Goal: Transaction & Acquisition: Purchase product/service

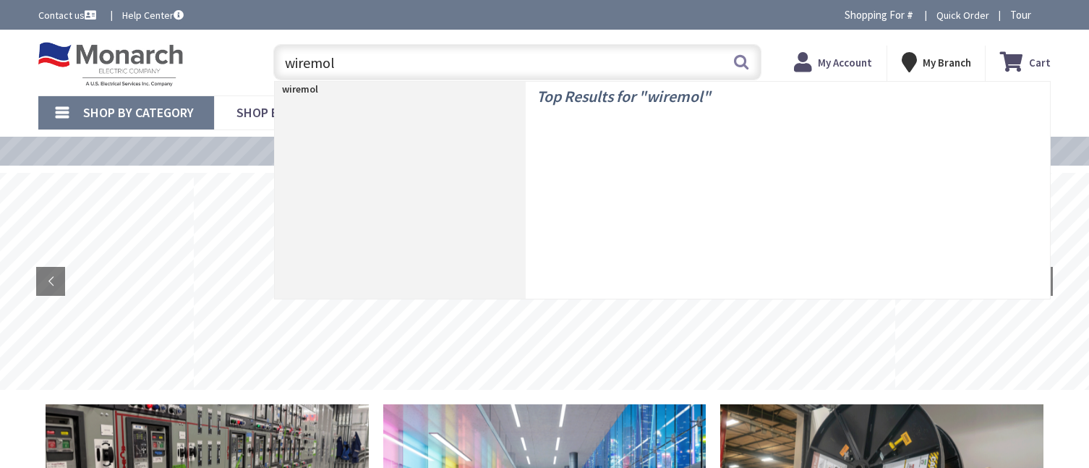
type input "wiremold"
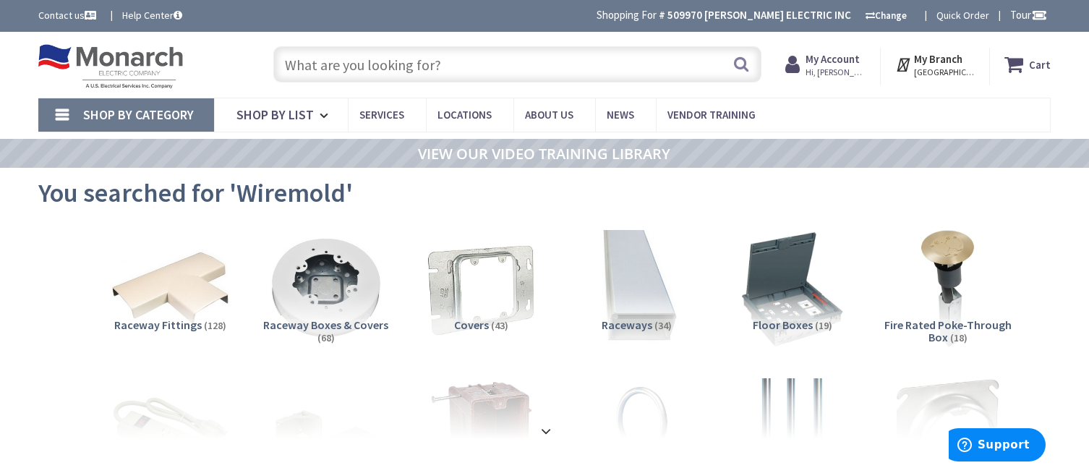
click at [373, 66] on input "text" at bounding box center [517, 64] width 488 height 36
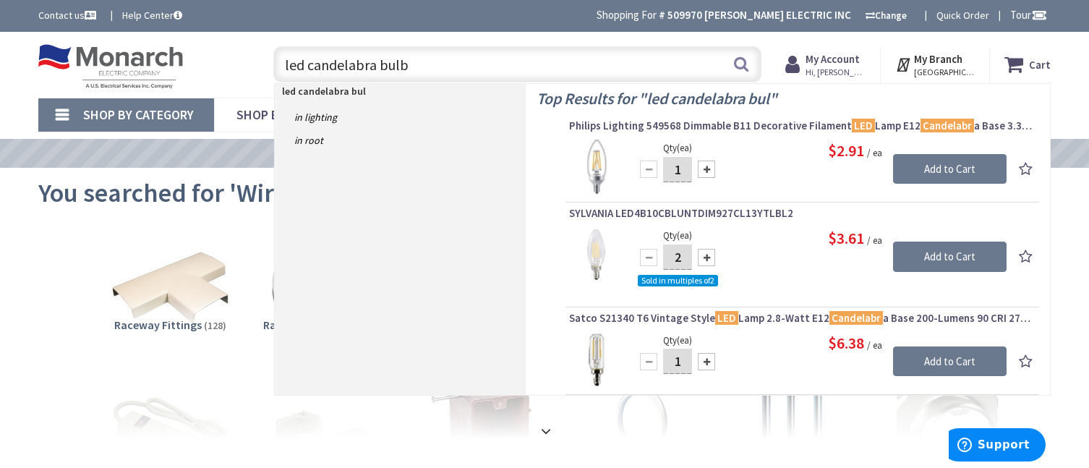
type input "led candelabra bulbs"
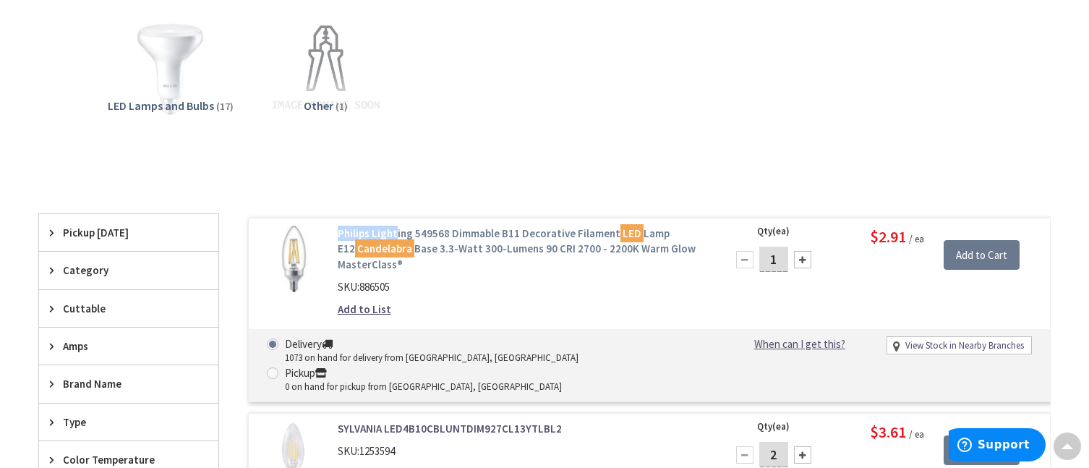
scroll to position [219, 0]
drag, startPoint x: 329, startPoint y: 231, endPoint x: 448, endPoint y: 231, distance: 118.6
click at [448, 231] on div "Philips Lighting 549568 Dimmable B11 Decorative Filament LED Lamp E12 Candelabr…" at bounding box center [522, 275] width 390 height 99
copy link "Philips Lighting 549568"
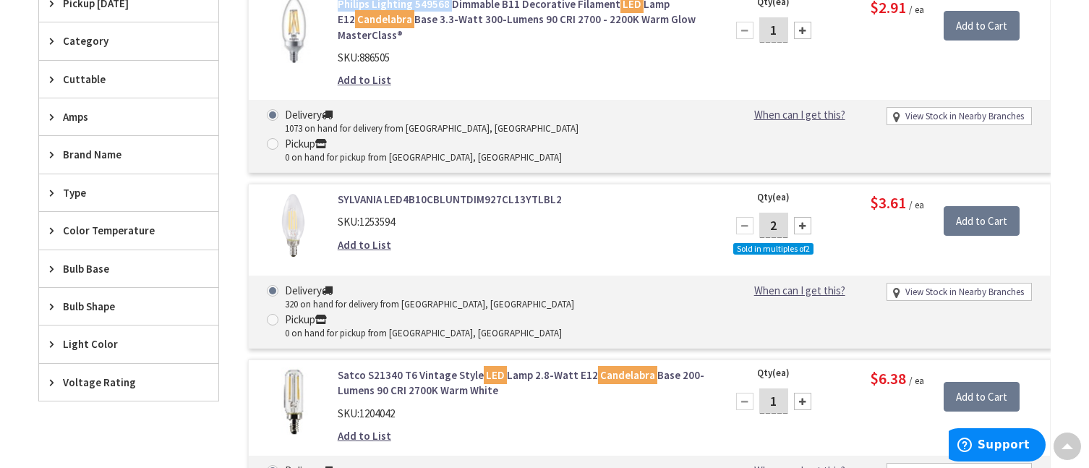
scroll to position [436, 0]
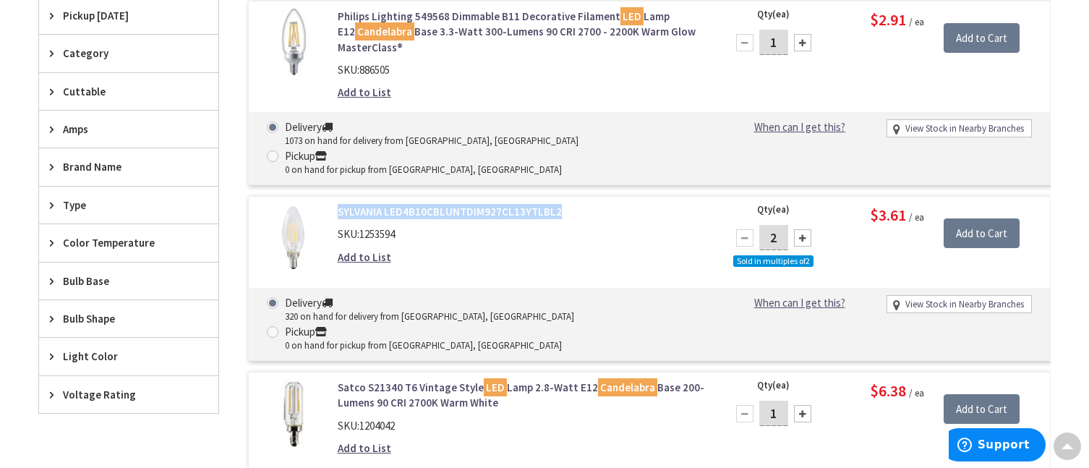
drag, startPoint x: 329, startPoint y: 180, endPoint x: 565, endPoint y: 188, distance: 235.9
click at [565, 204] on div "SYLVANIA LED4B10CBLUNTDIM927CL13YTLBL2 SKU: 1253594 Add to List" at bounding box center [522, 238] width 390 height 68
copy link "SYLVANIA LED4B10CBLUNTDIM927CL13YTLBL2"
drag, startPoint x: 477, startPoint y: 66, endPoint x: 328, endPoint y: 12, distance: 157.6
click at [477, 66] on div "SKU: 886505" at bounding box center [522, 69] width 368 height 15
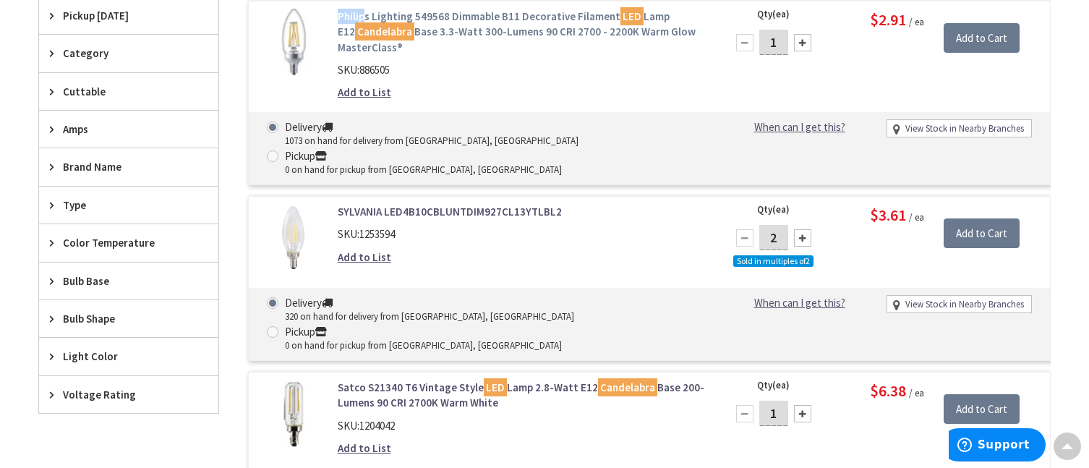
scroll to position [435, 0]
drag, startPoint x: 331, startPoint y: 14, endPoint x: 444, endPoint y: 14, distance: 112.8
click at [444, 14] on div "Philips Lighting 549568 Dimmable B11 Decorative Filament LED Lamp E12 Candelabr…" at bounding box center [522, 58] width 390 height 99
copy link "Philips Lighting 549568"
